Goal: Task Accomplishment & Management: Manage account settings

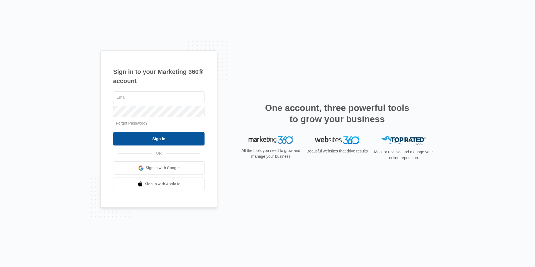
type input "[EMAIL_ADDRESS][DOMAIN_NAME]"
click at [170, 143] on input "Sign In" at bounding box center [158, 138] width 91 height 13
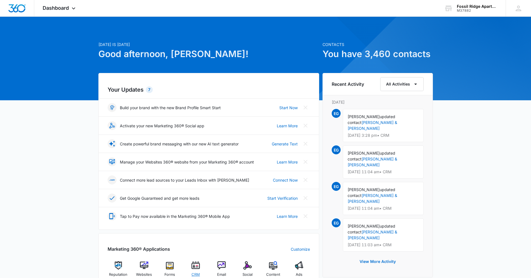
click at [196, 269] on img at bounding box center [196, 266] width 8 height 8
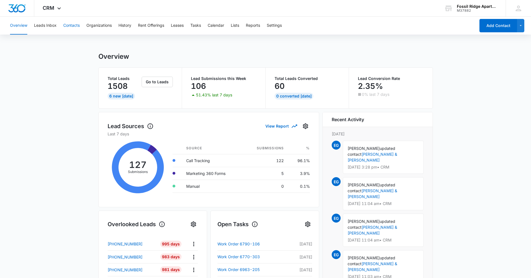
click at [67, 26] on button "Contacts" at bounding box center [71, 26] width 16 height 18
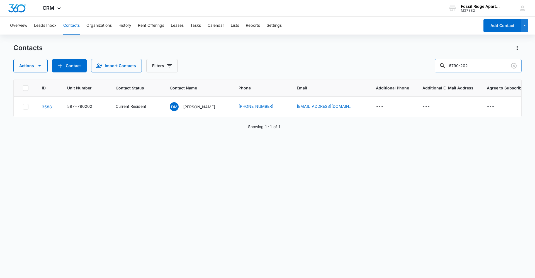
click at [472, 67] on input "6790-202" at bounding box center [478, 65] width 87 height 13
type input "6"
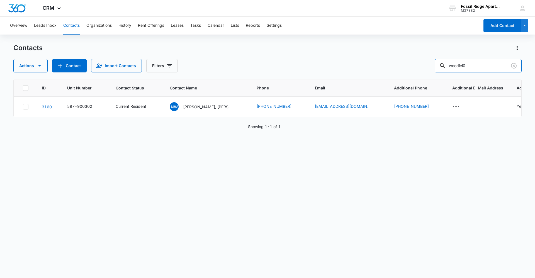
drag, startPoint x: 472, startPoint y: 60, endPoint x: 426, endPoint y: 61, distance: 45.5
click at [426, 61] on div "Actions Contact Import Contacts Filters woodiel0" at bounding box center [267, 65] width 509 height 13
type input "6790-202"
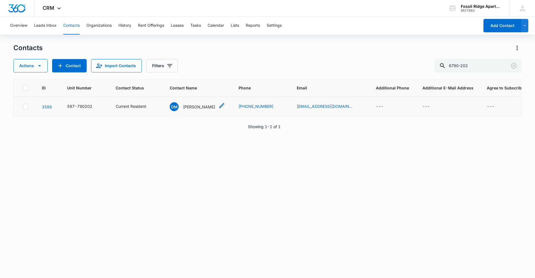
click at [204, 108] on p "[PERSON_NAME]" at bounding box center [199, 107] width 32 height 6
